Goal: Find specific page/section: Find specific page/section

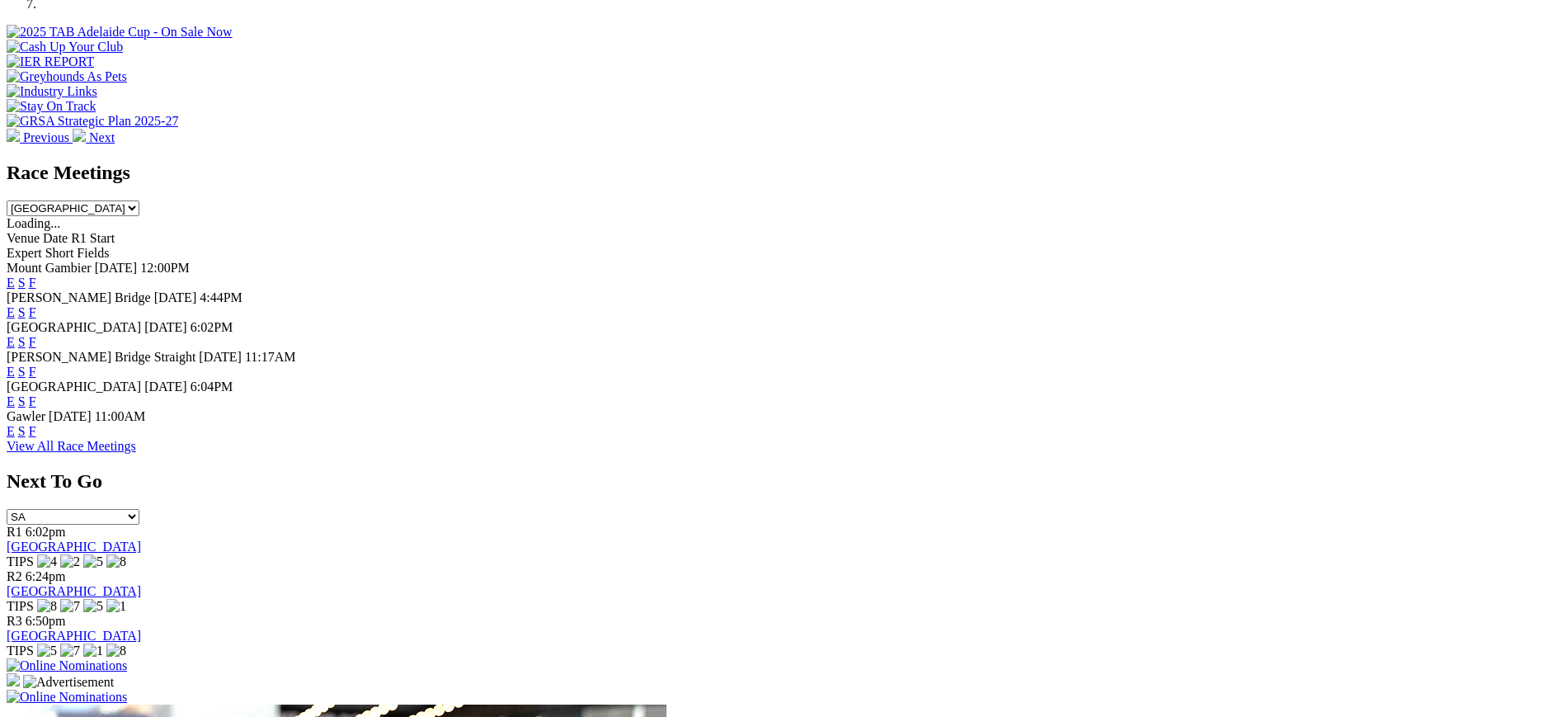
scroll to position [619, 0]
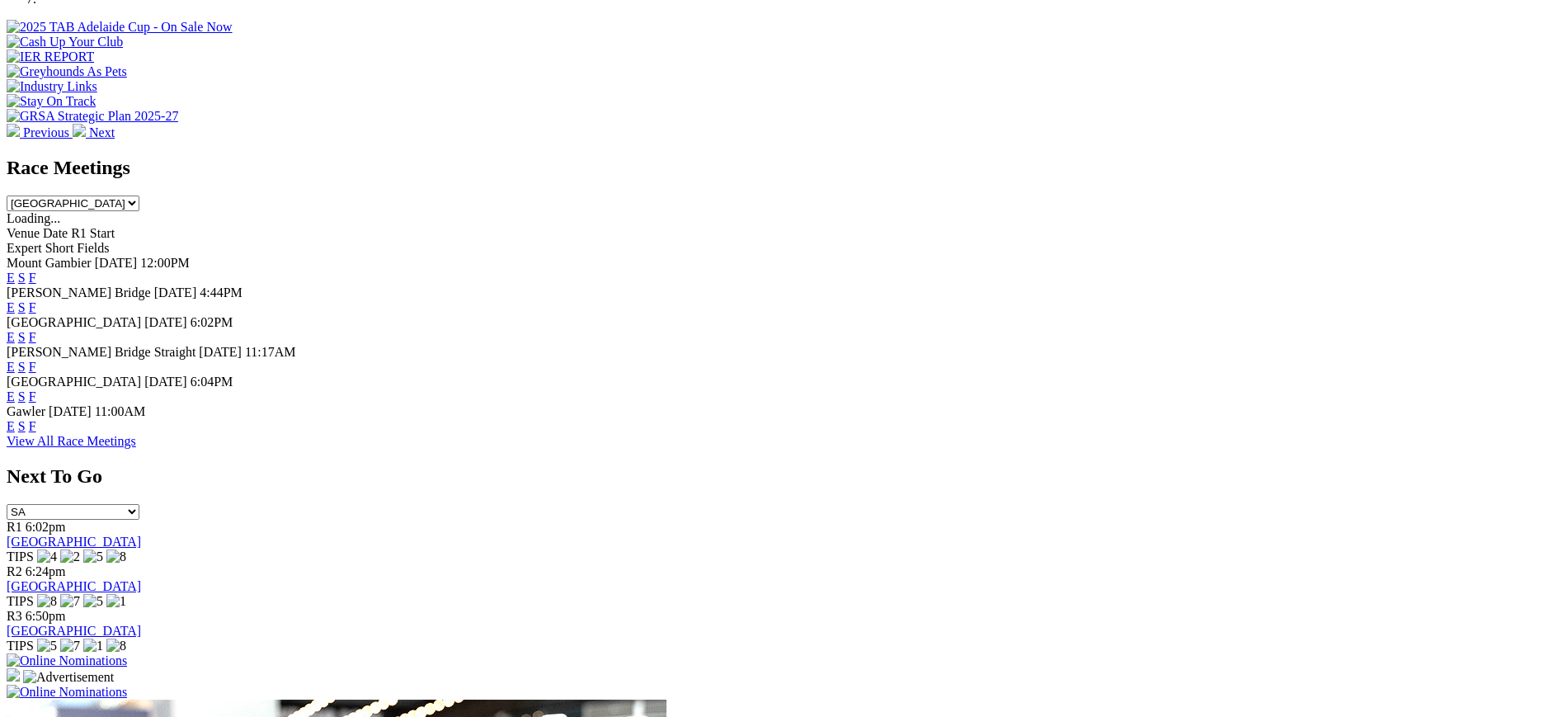
click at [36, 330] on link "F" at bounding box center [33, 337] width 7 height 14
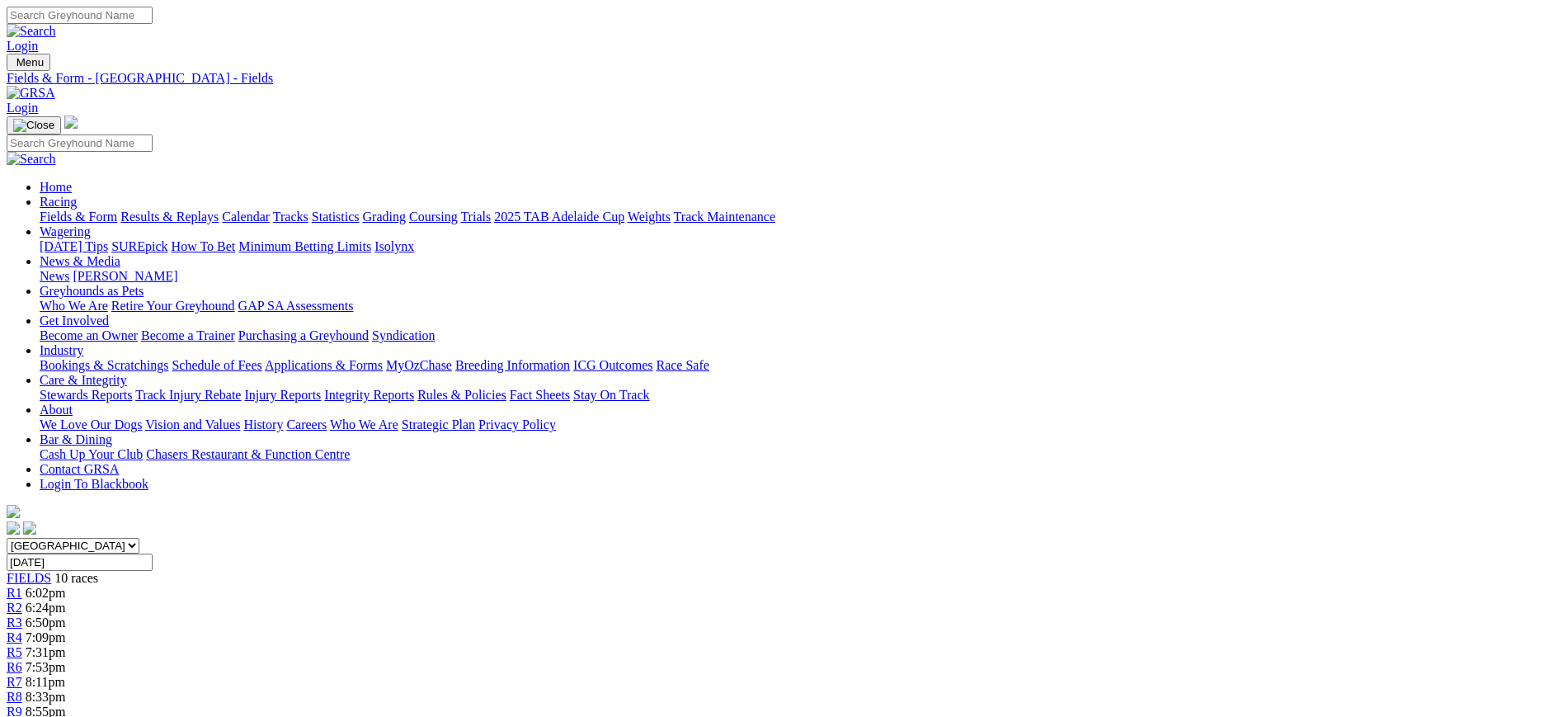
click at [55, 86] on img at bounding box center [31, 93] width 48 height 15
